Goal: Information Seeking & Learning: Check status

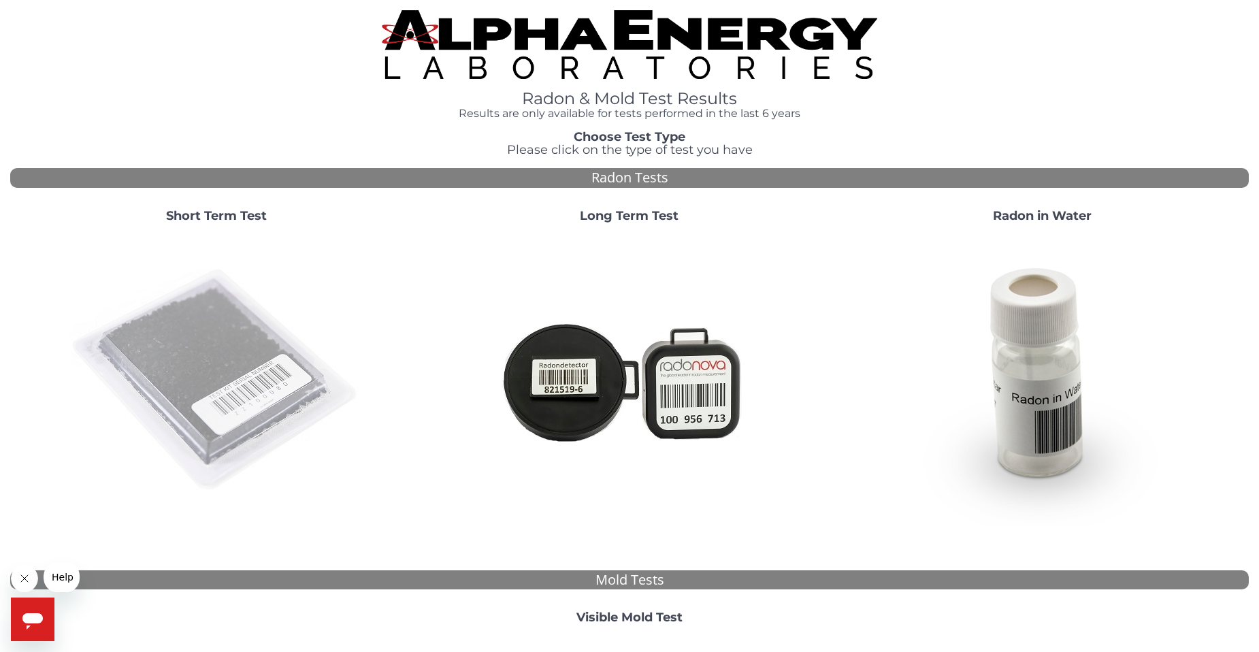
click at [254, 338] on img at bounding box center [216, 380] width 293 height 293
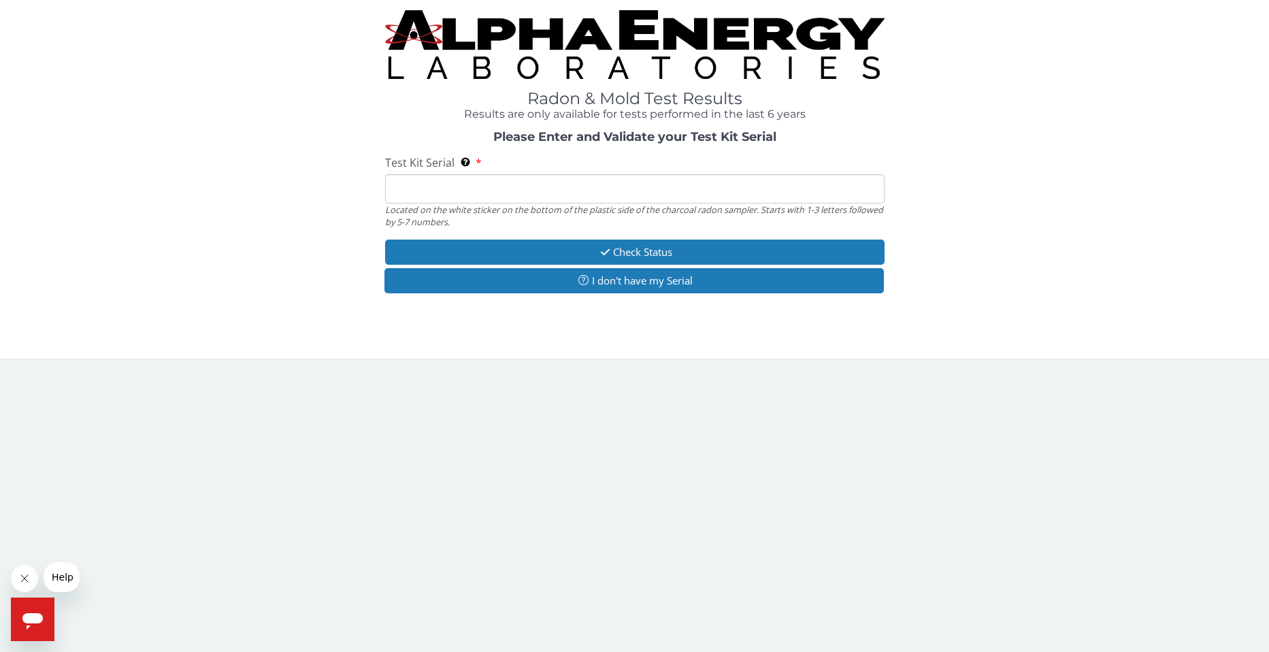
click at [406, 187] on input "Test Kit Serial Located on the white sticker on the bottom of the plastic side …" at bounding box center [635, 188] width 500 height 29
click at [409, 178] on input "Test Kit Serial Located on the white sticker on the bottom of the plastic side …" at bounding box center [635, 188] width 500 height 29
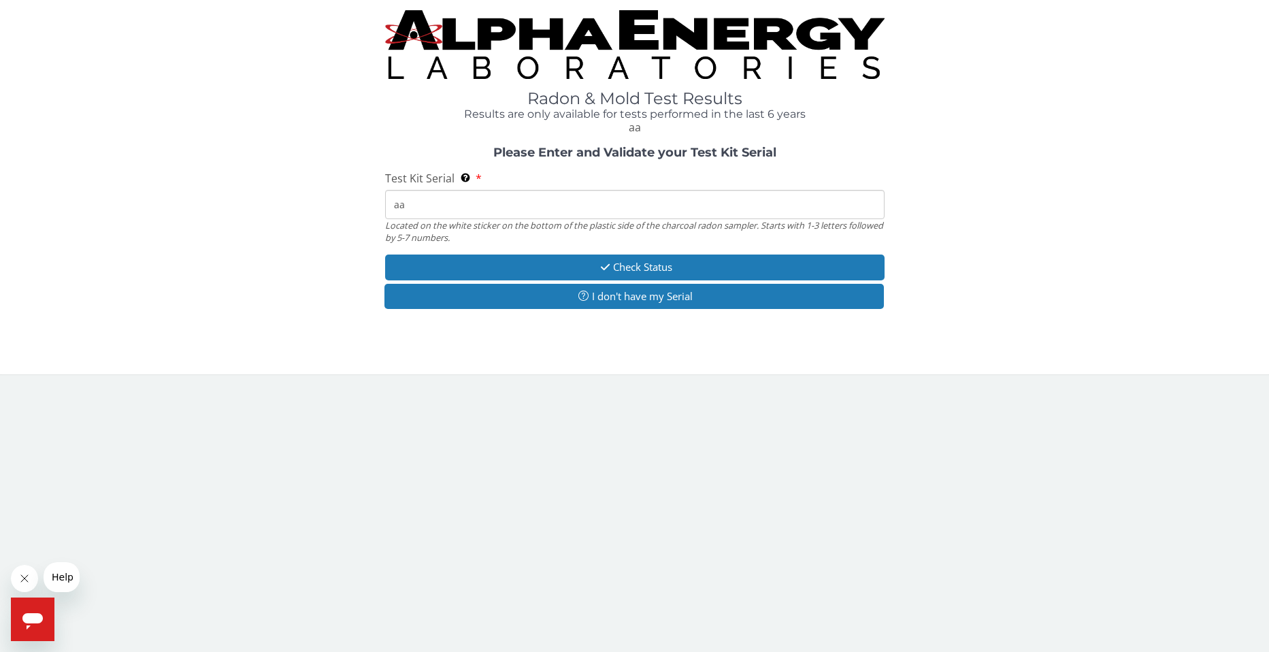
type input "a"
type input "AA774482"
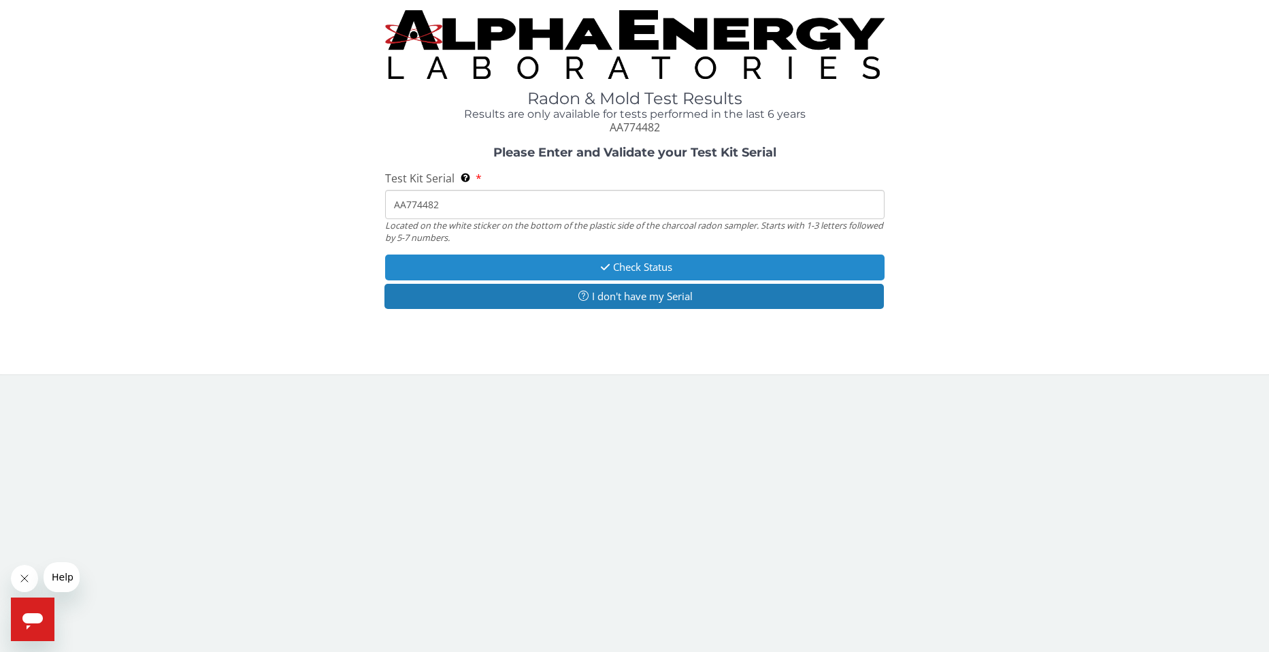
click at [542, 265] on button "Check Status" at bounding box center [635, 267] width 500 height 25
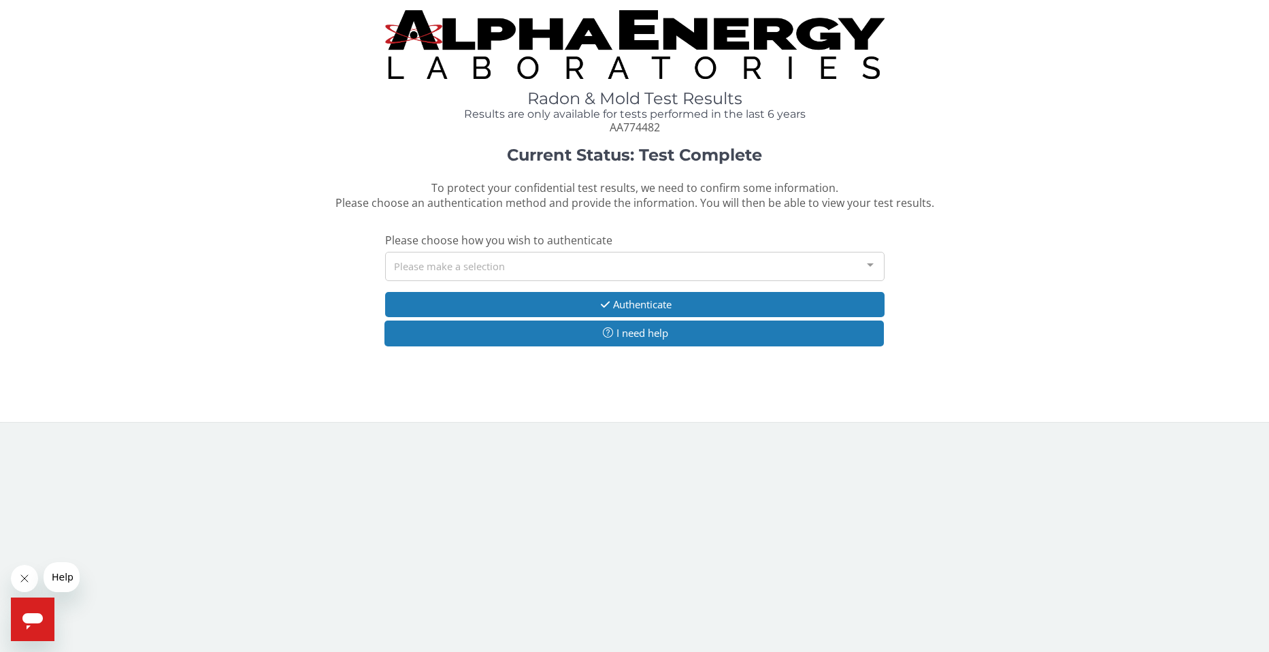
click at [466, 265] on div "Please make a selection" at bounding box center [635, 266] width 500 height 29
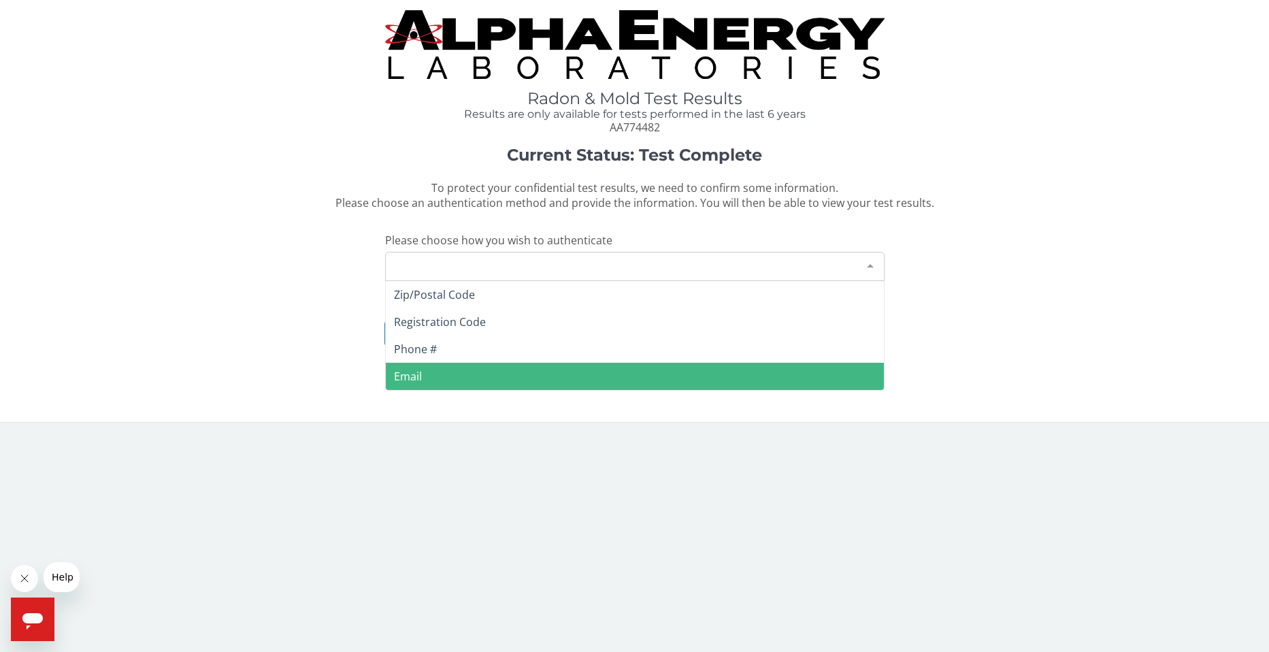
click at [418, 364] on span "Email" at bounding box center [635, 376] width 498 height 27
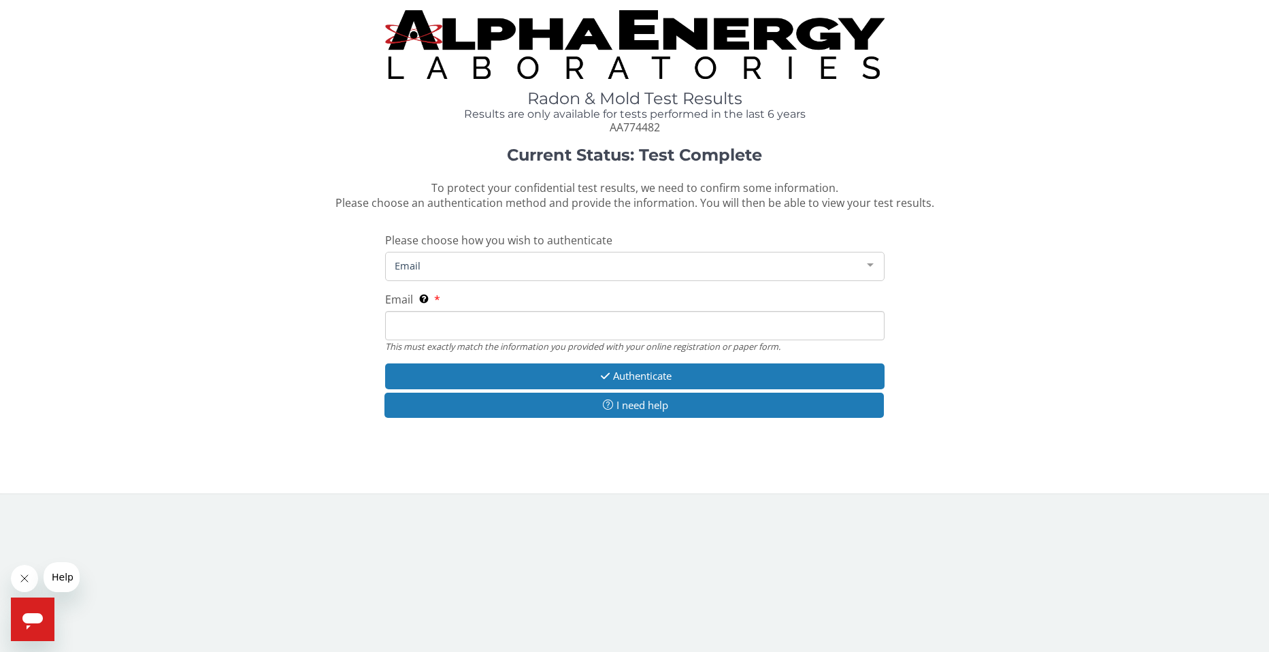
click at [445, 261] on span "Email" at bounding box center [624, 265] width 466 height 15
